Goal: Transaction & Acquisition: Book appointment/travel/reservation

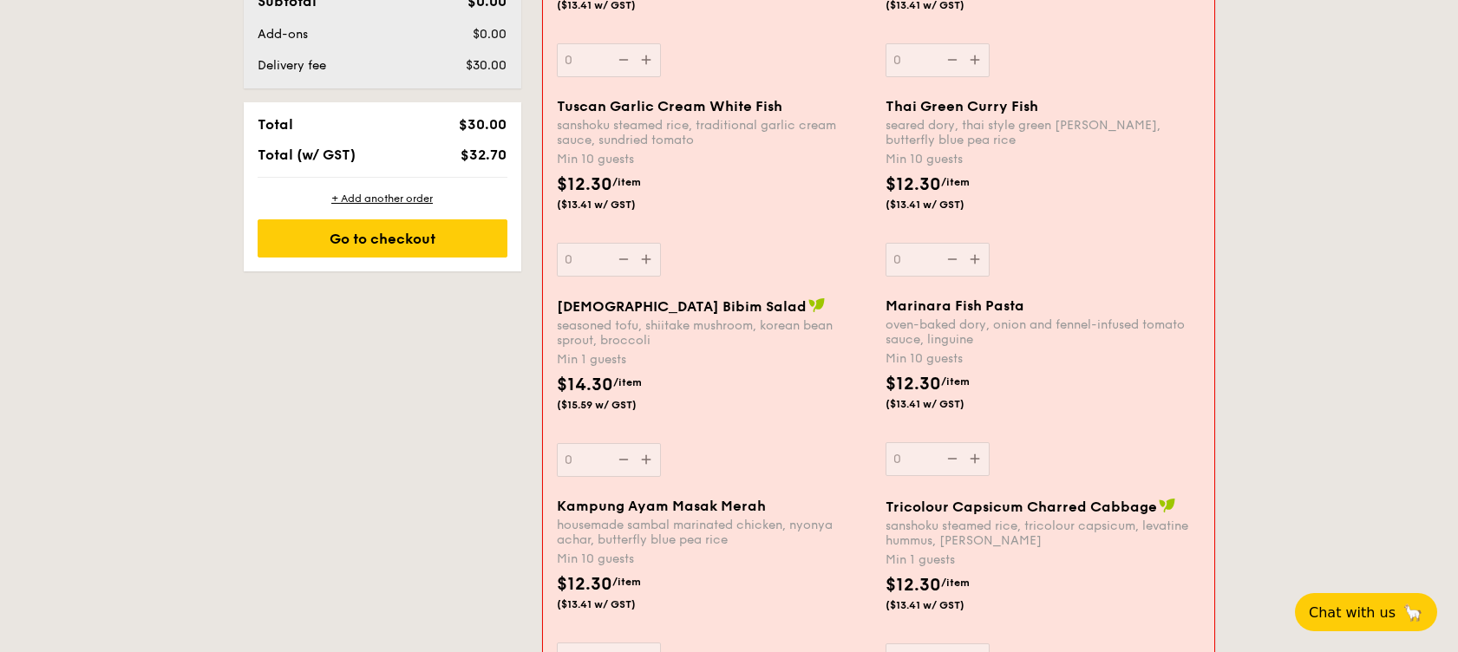
scroll to position [1167, 0]
click at [642, 461] on div "Korean Bibim Salad seasoned tofu, shiitake mushroom, korean bean sprout, brocco…" at bounding box center [714, 387] width 315 height 180
click at [642, 461] on input "0" at bounding box center [609, 459] width 104 height 34
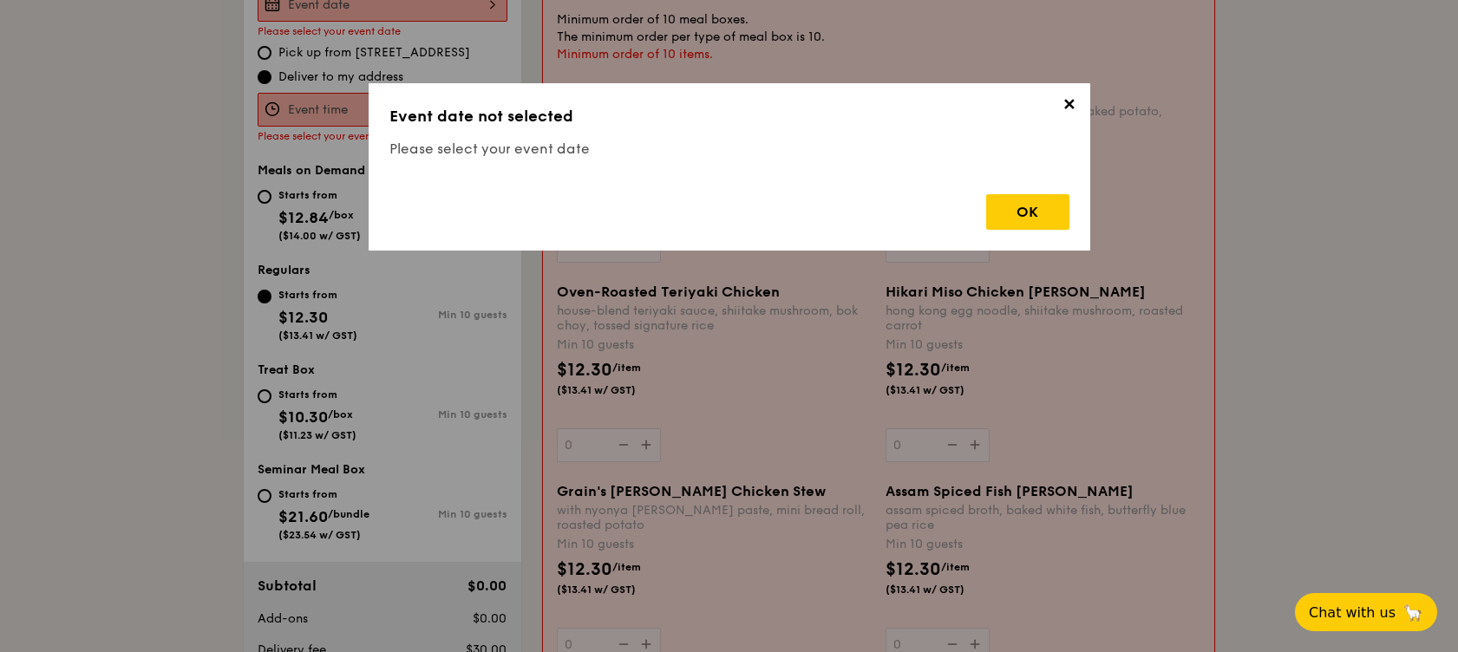
scroll to position [498, 0]
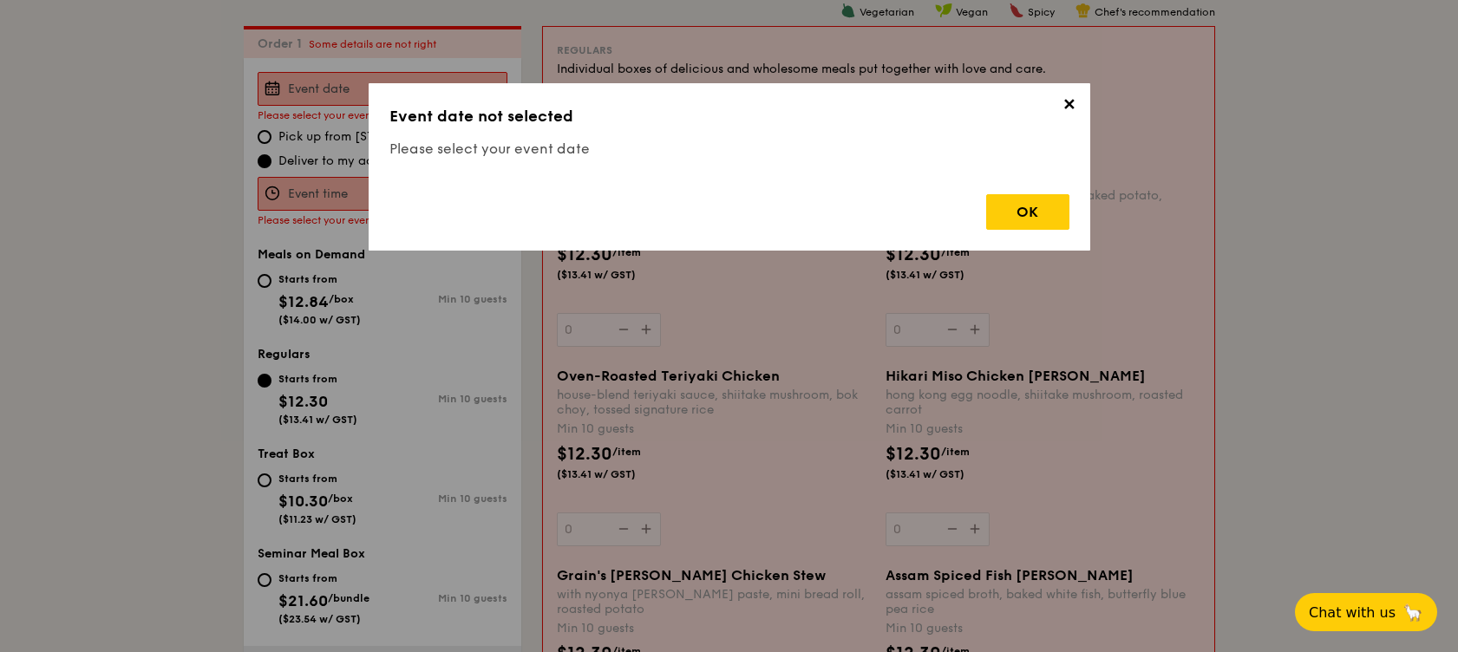
click at [1058, 109] on span "✕" at bounding box center [1069, 107] width 24 height 24
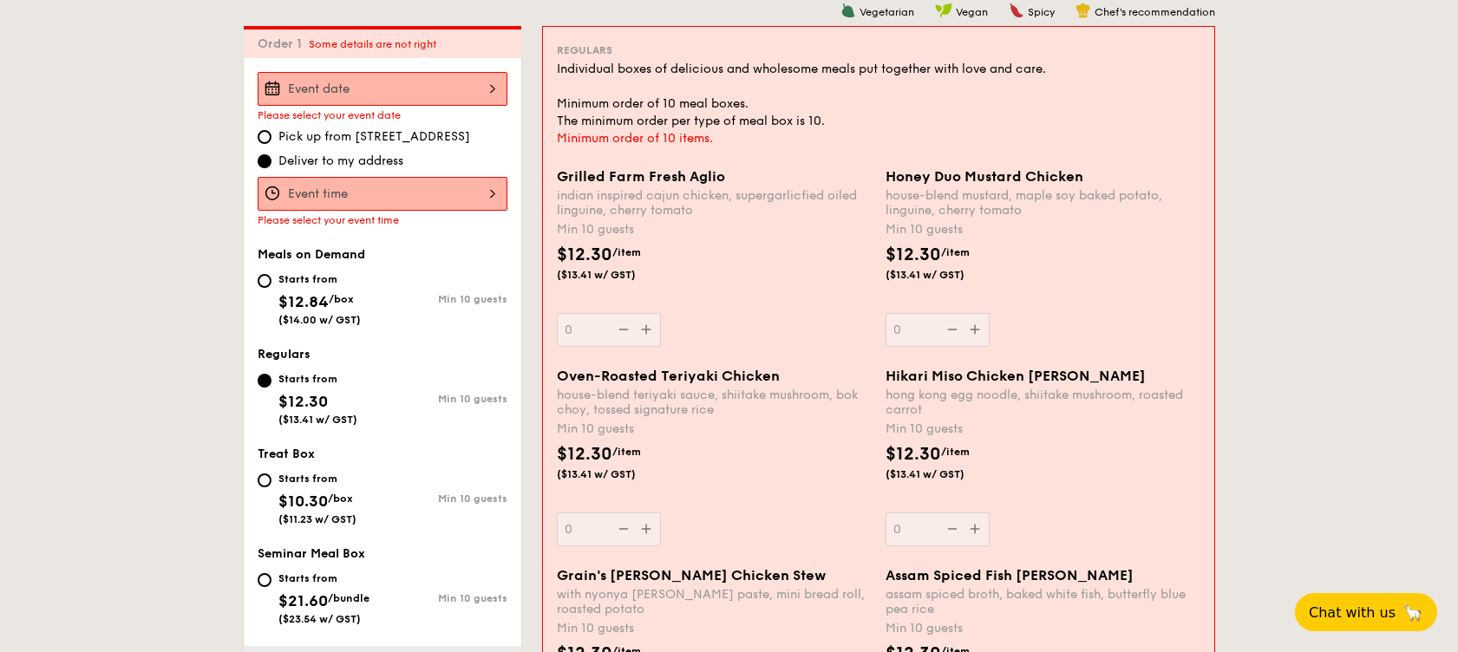
click at [484, 192] on input "Grilled Farm Fresh Aglio indian inspired cajun chicken, supergarlicfied oiled l…" at bounding box center [383, 194] width 250 height 34
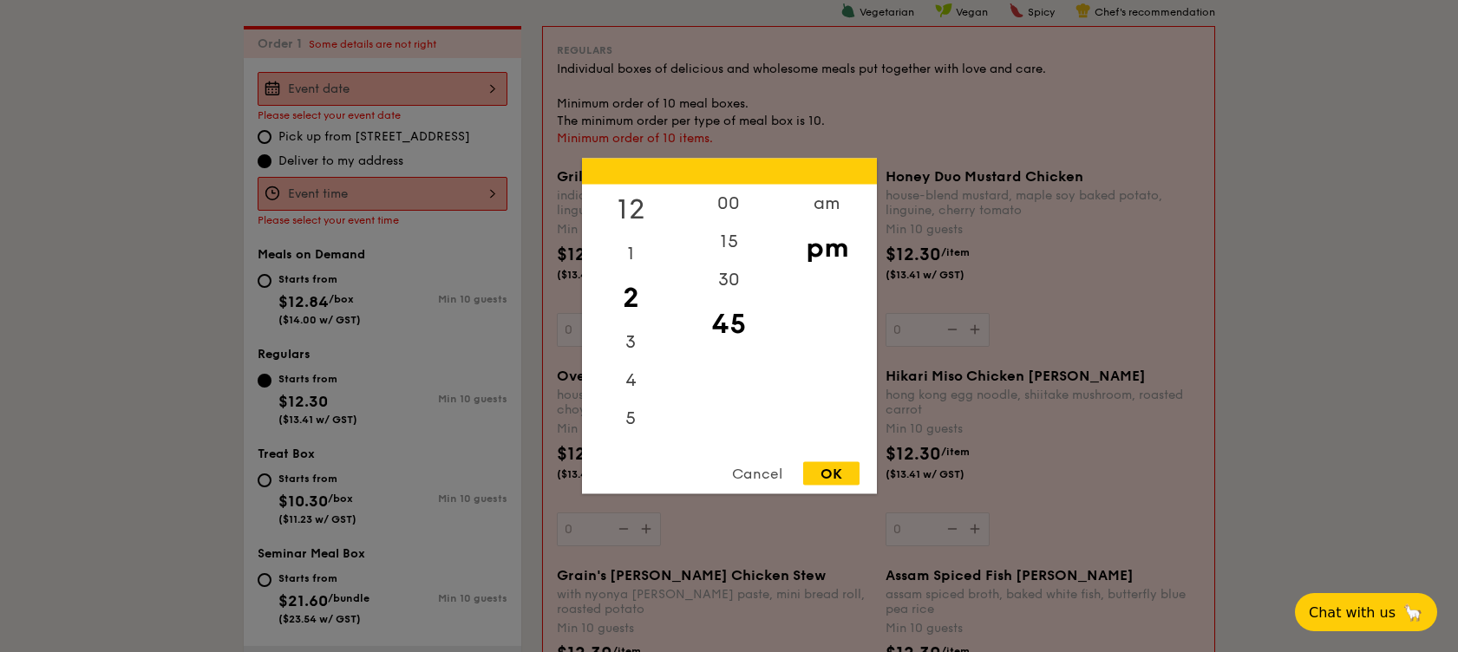
click at [630, 209] on div "12" at bounding box center [631, 210] width 98 height 50
click at [750, 203] on div "00" at bounding box center [729, 210] width 98 height 50
click at [834, 243] on div "pm" at bounding box center [827, 248] width 98 height 50
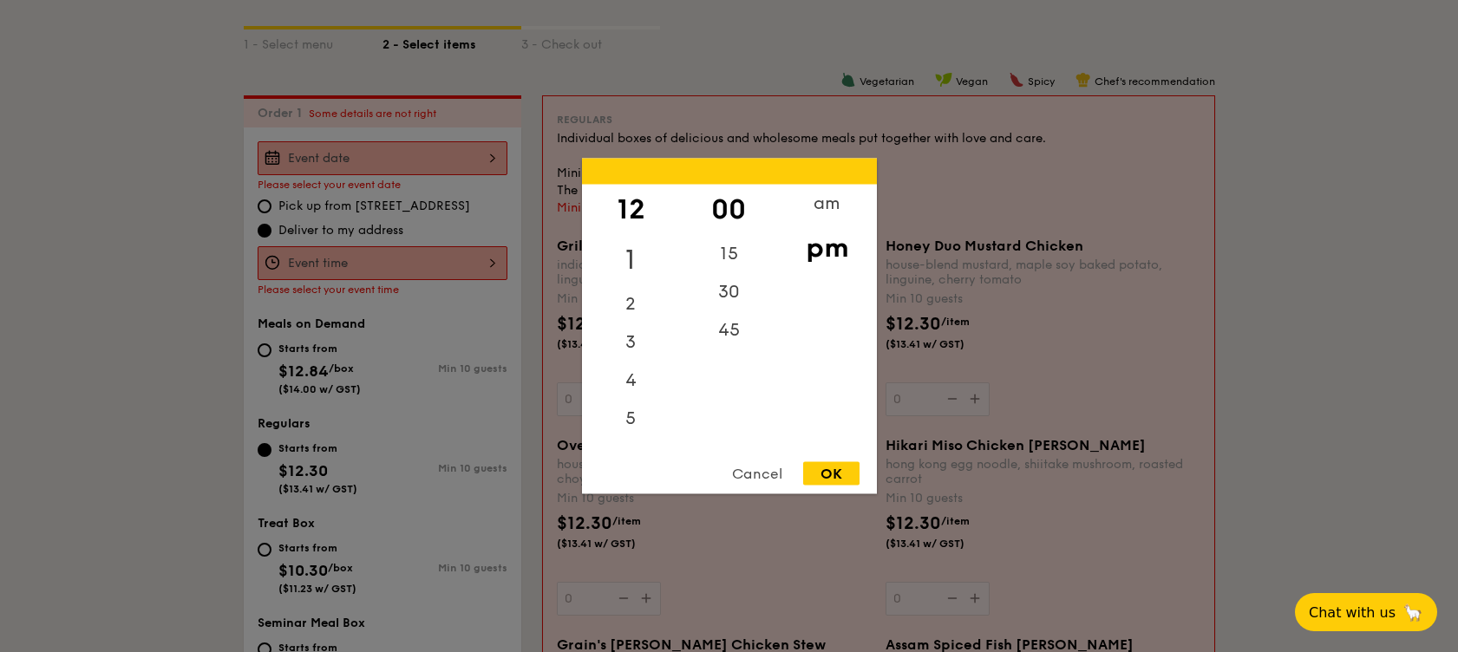
scroll to position [381, 0]
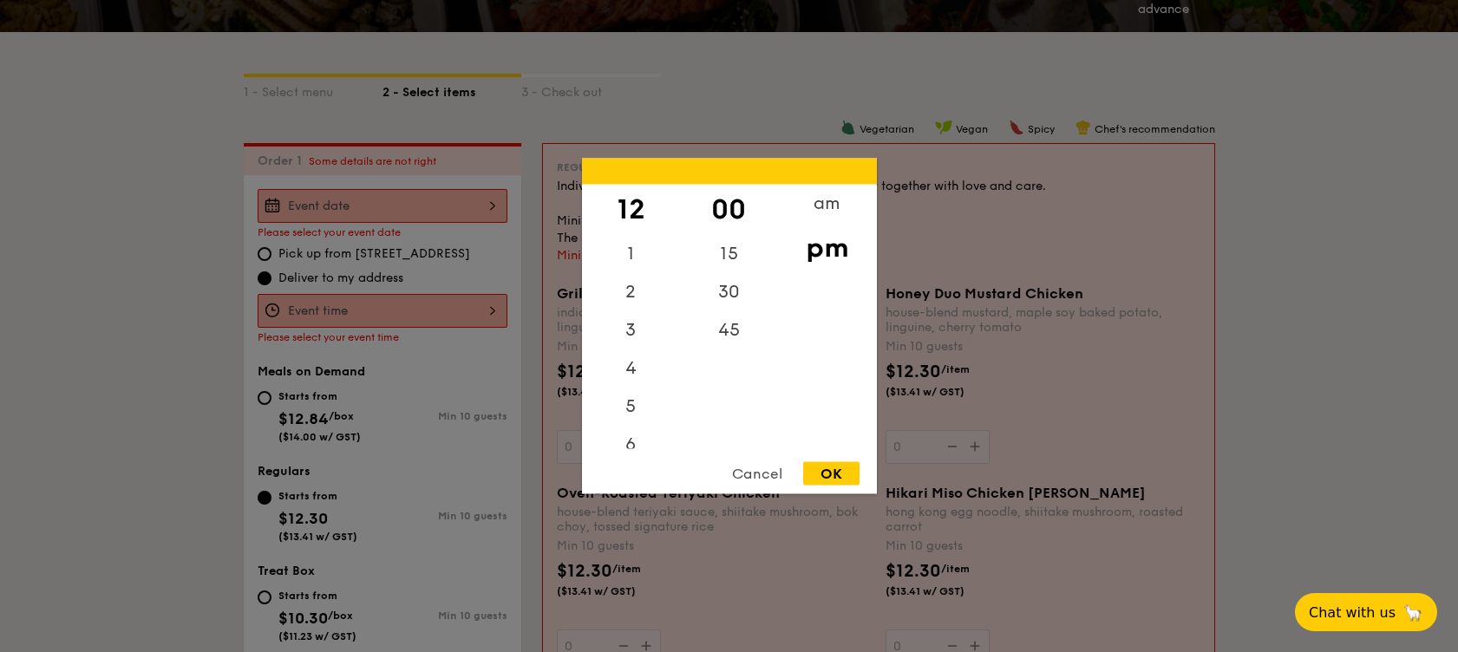
click at [829, 479] on div "OK" at bounding box center [831, 473] width 56 height 23
type input "12:00PM"
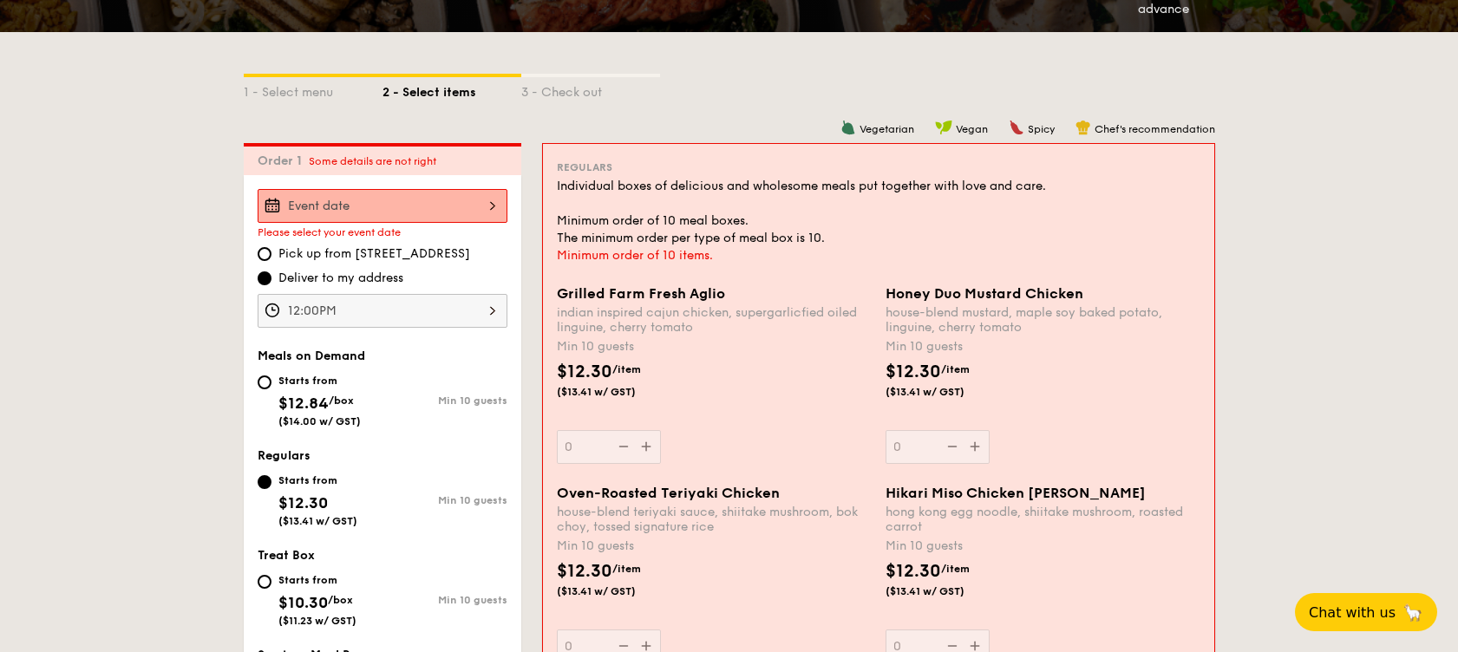
click at [429, 194] on input "Grilled Farm Fresh Aglio indian inspired cajun chicken, supergarlicfied oiled l…" at bounding box center [383, 206] width 250 height 34
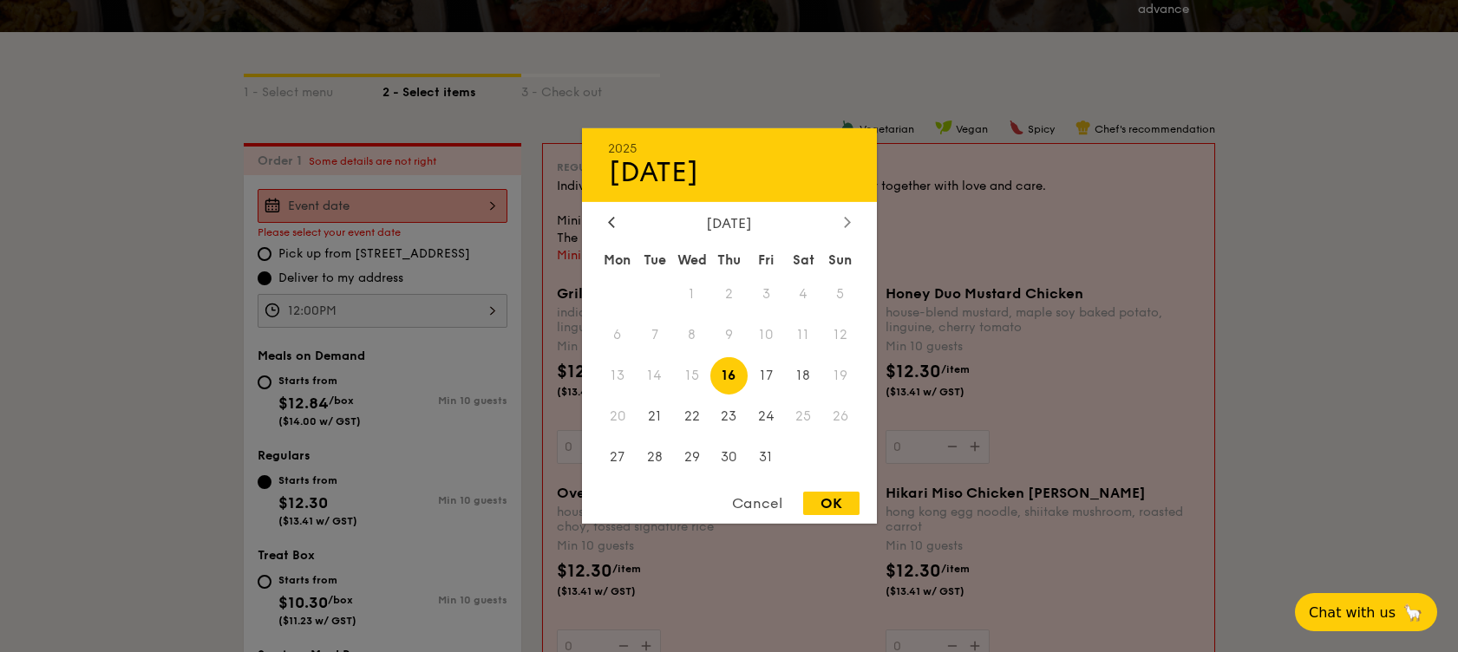
click at [846, 220] on icon at bounding box center [847, 221] width 7 height 11
click at [661, 406] on span "18" at bounding box center [654, 415] width 37 height 37
click at [839, 506] on div "OK" at bounding box center [831, 503] width 56 height 23
type input "[DATE]"
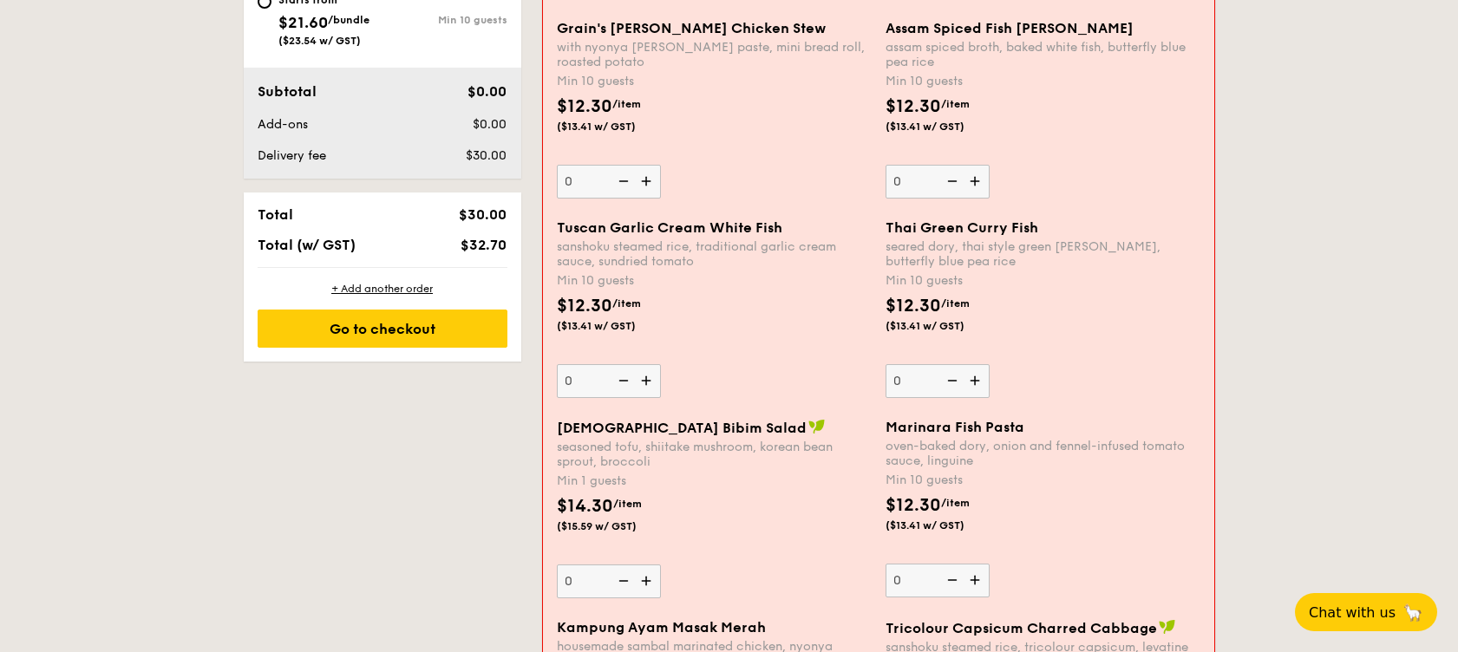
scroll to position [1081, 0]
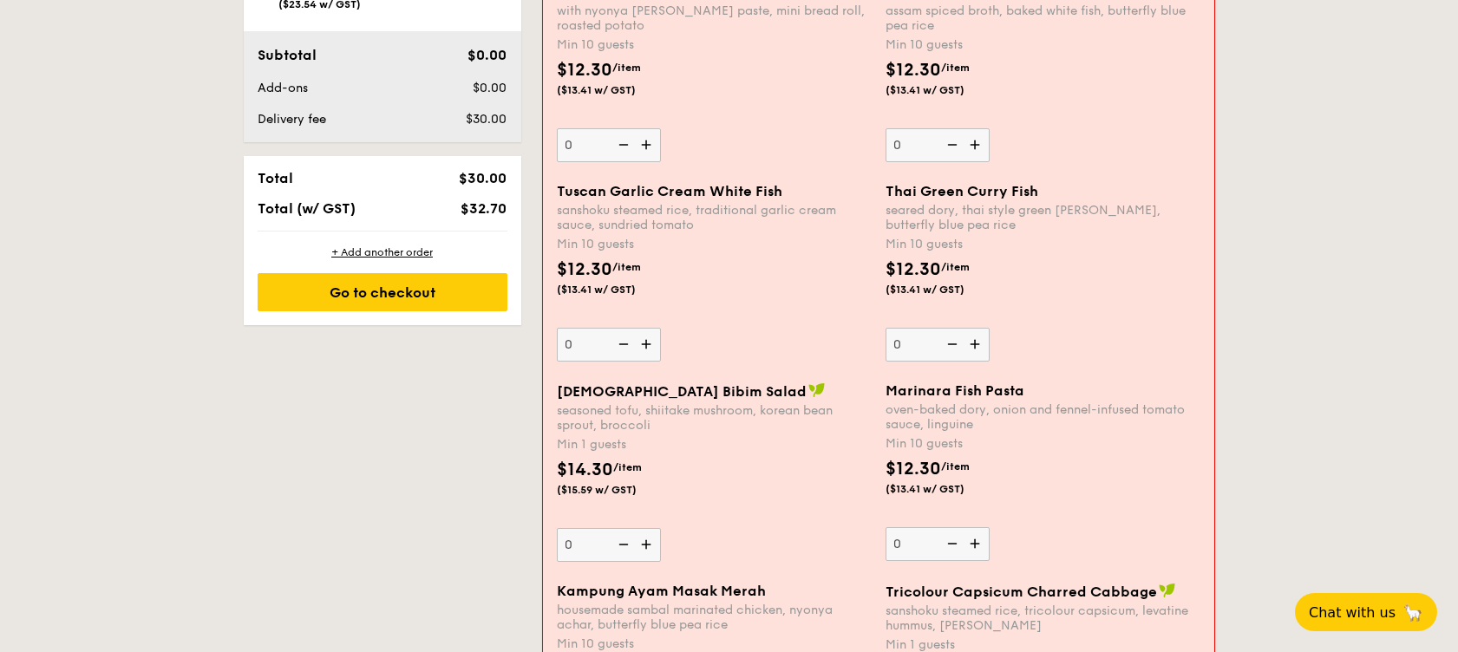
click at [648, 542] on img at bounding box center [648, 544] width 26 height 33
click at [648, 542] on input "0" at bounding box center [609, 545] width 104 height 34
type input "1"
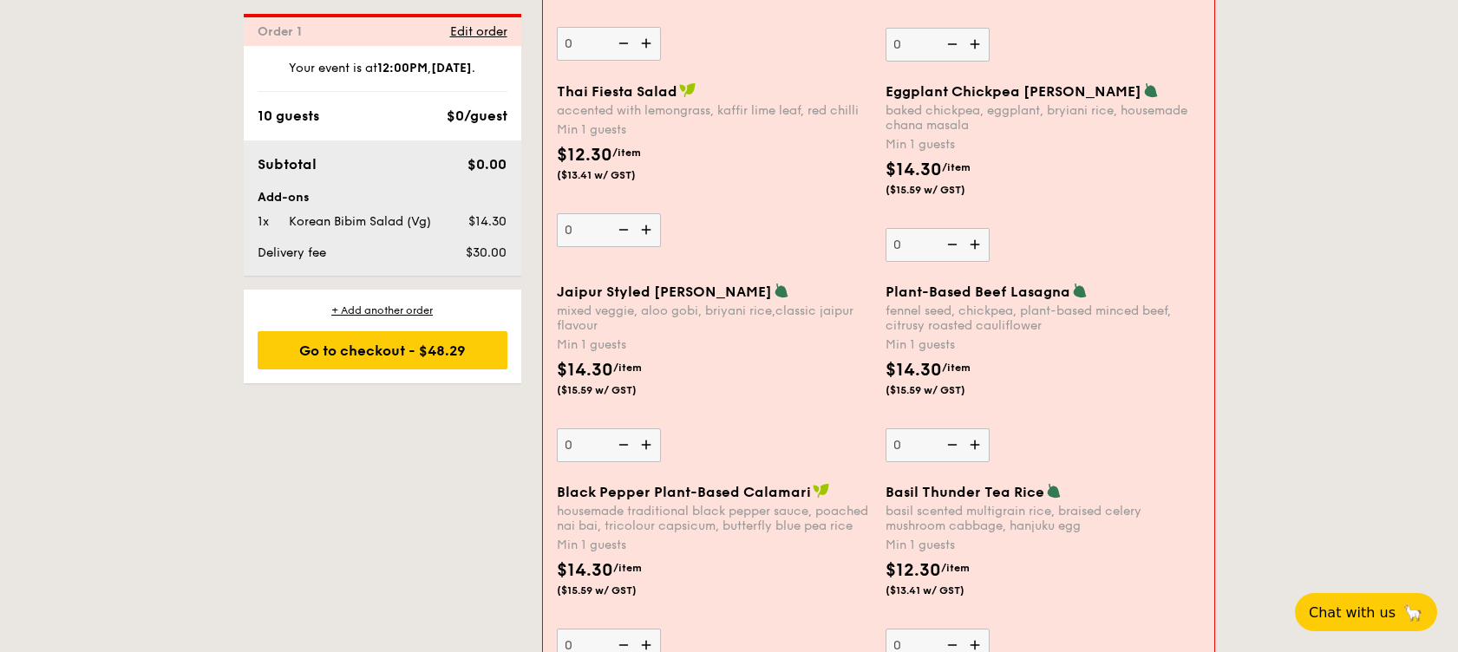
scroll to position [1898, 0]
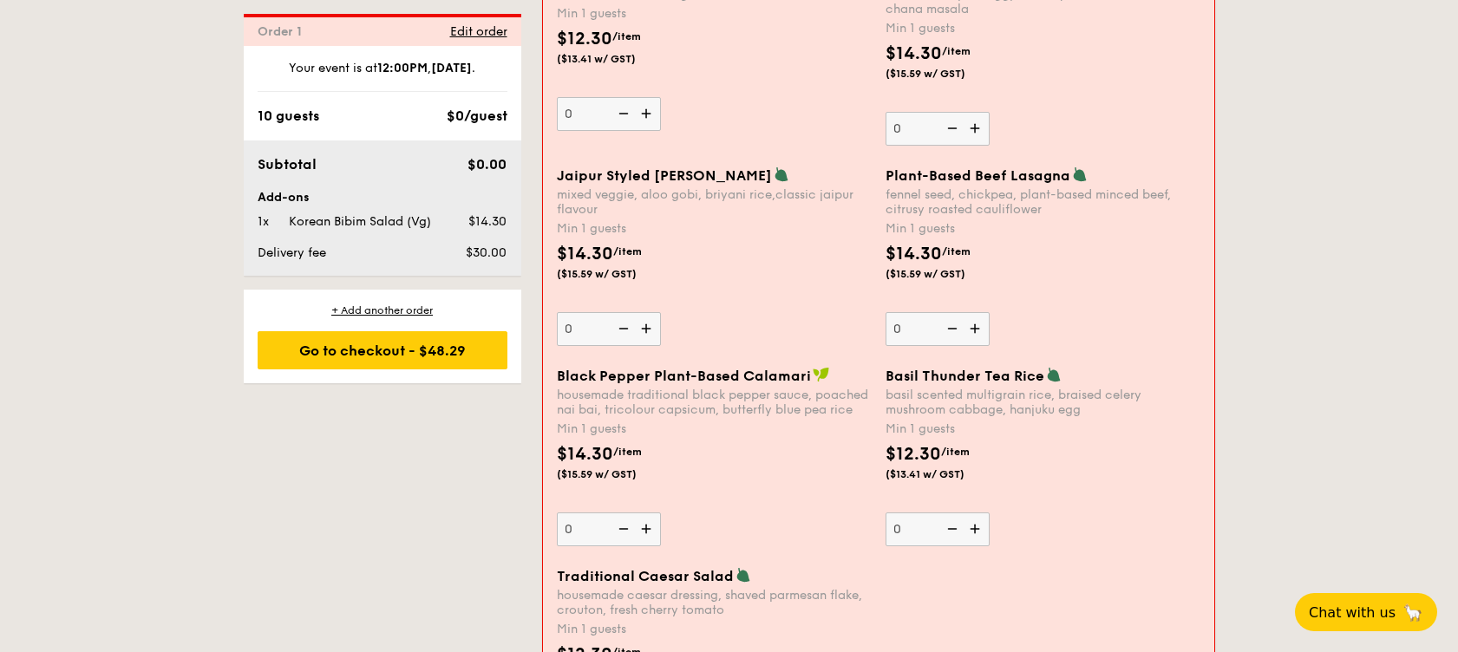
click at [977, 526] on img at bounding box center [977, 529] width 26 height 33
click at [977, 526] on input "0" at bounding box center [937, 530] width 104 height 34
type input "1"
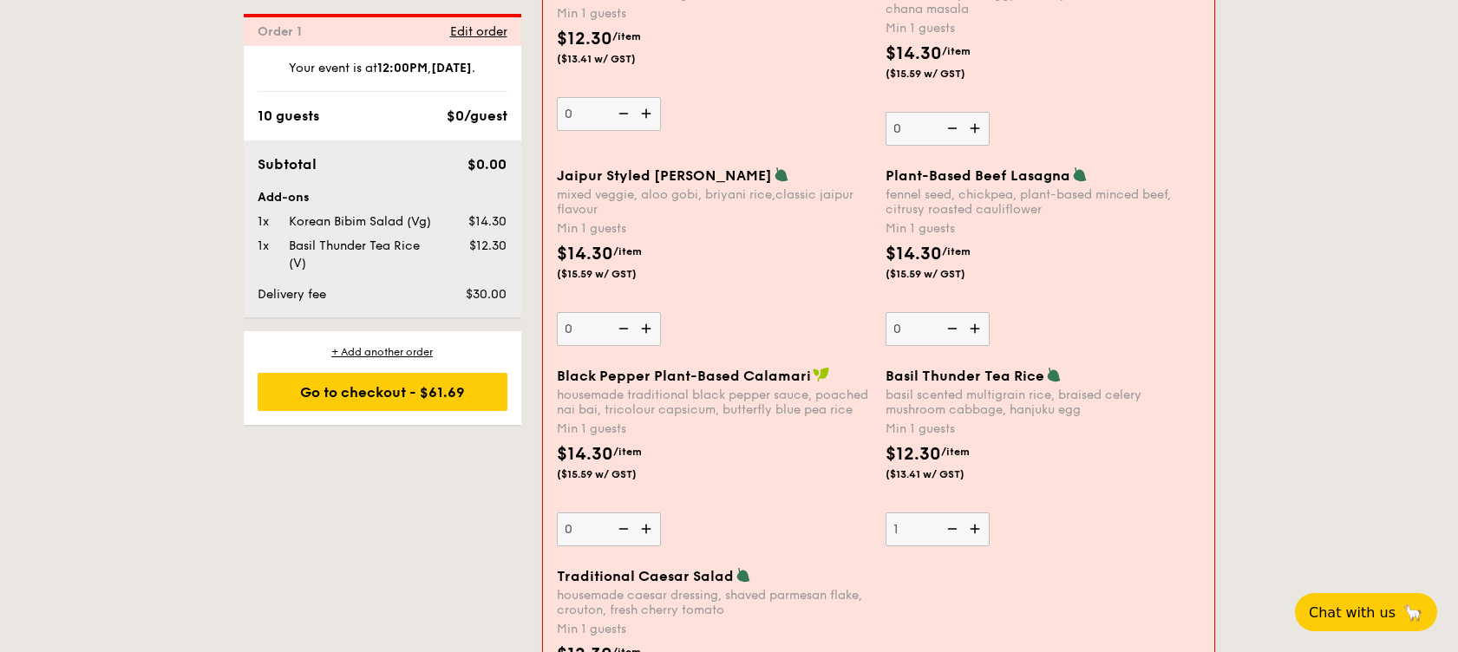
scroll to position [1432, 0]
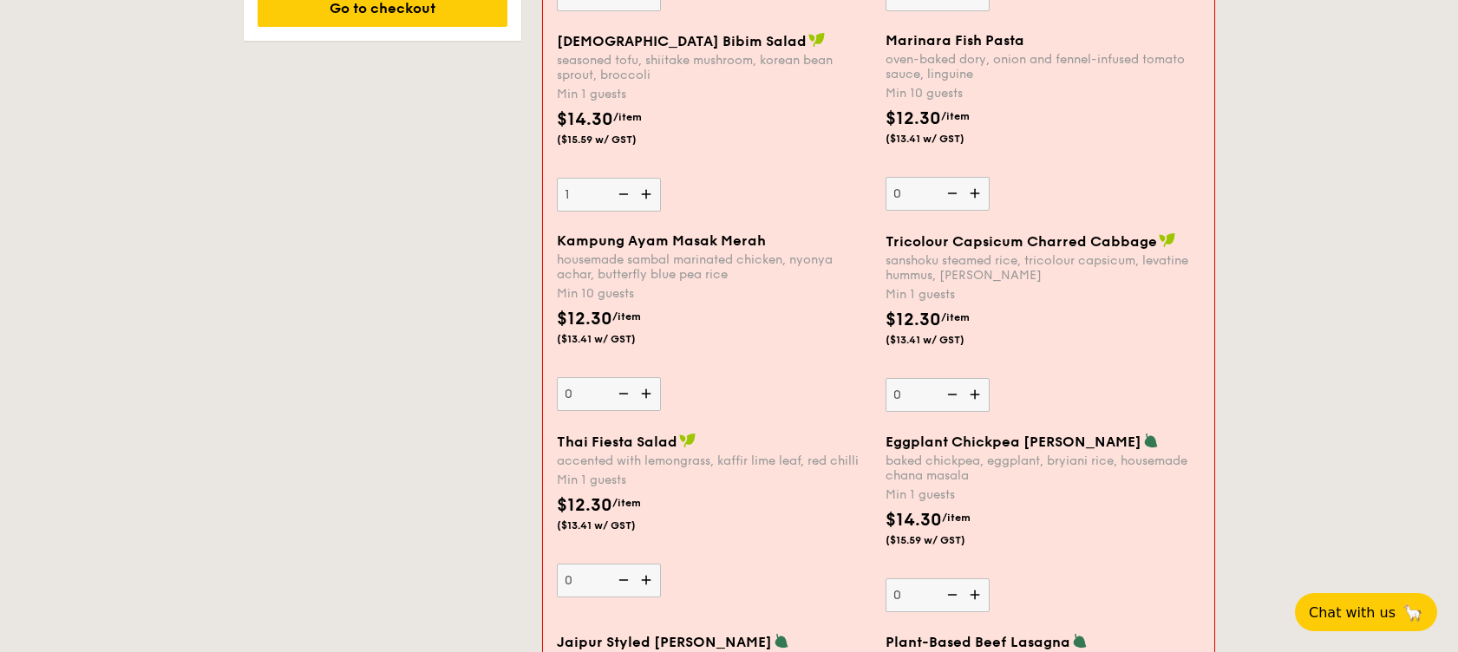
click at [620, 188] on img at bounding box center [622, 194] width 26 height 33
click at [620, 188] on input "1" at bounding box center [609, 195] width 104 height 34
type input "0"
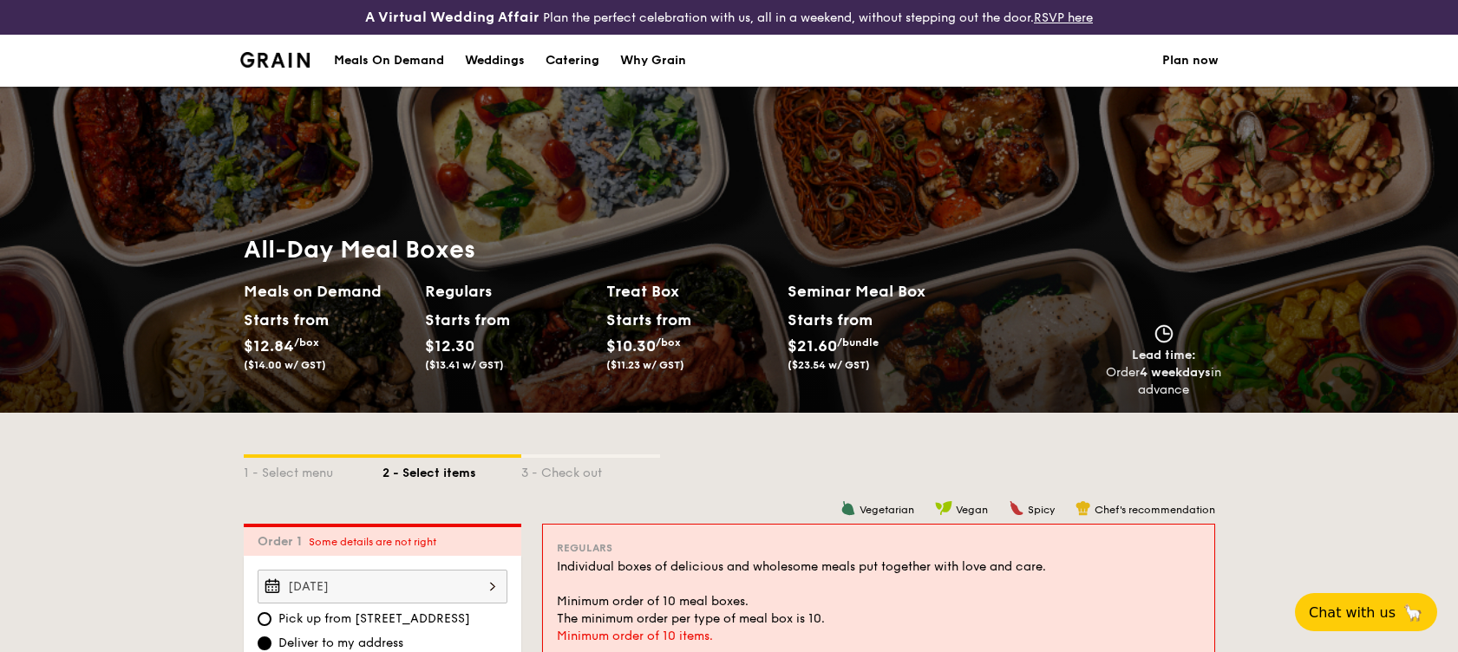
scroll to position [1301, 0]
